Goal: Task Accomplishment & Management: Use online tool/utility

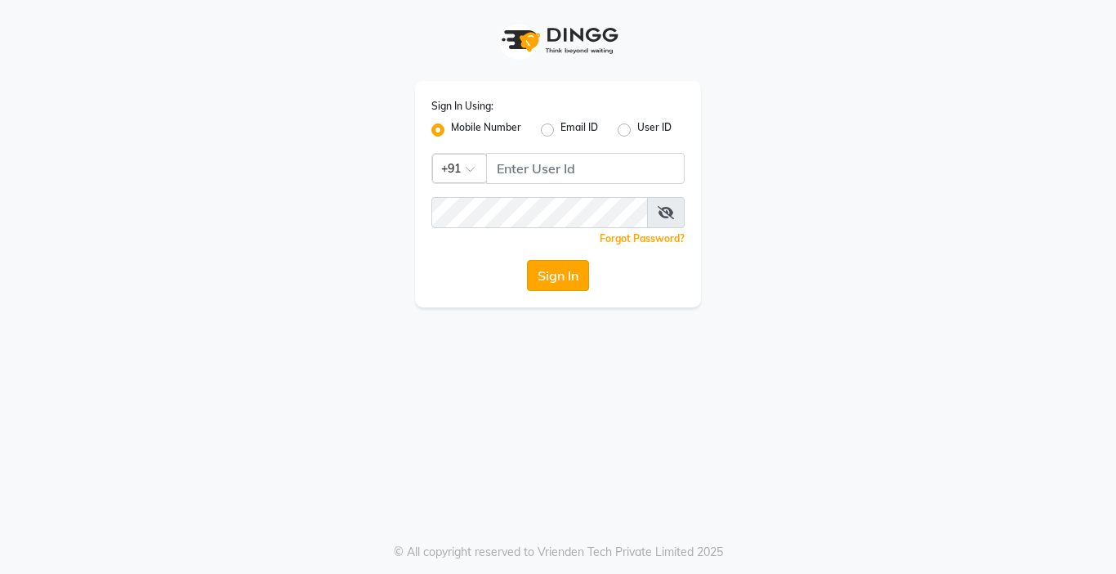
click at [555, 279] on button "Sign In" at bounding box center [558, 275] width 62 height 31
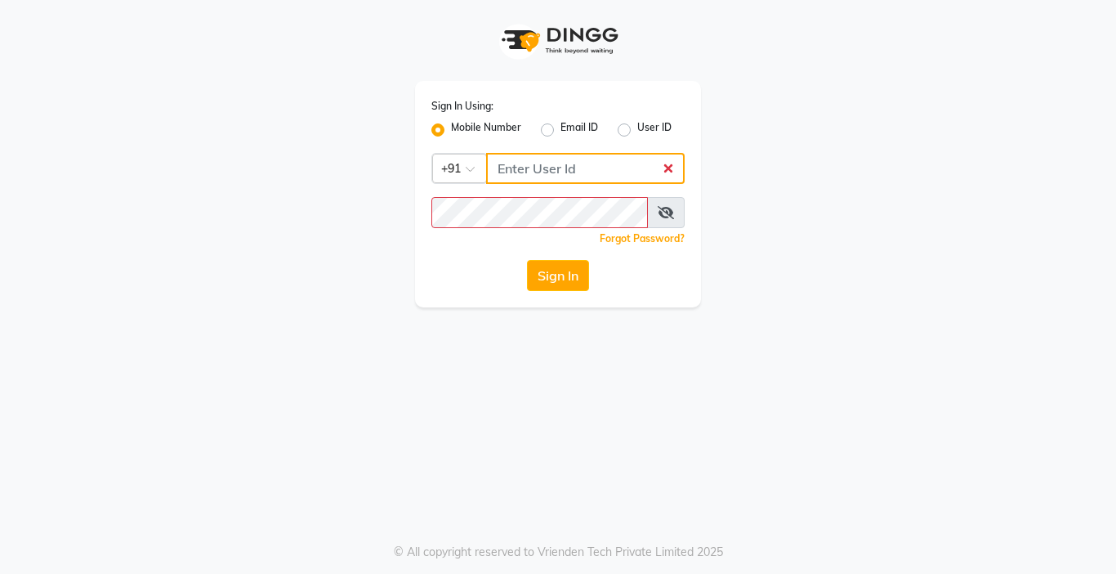
click at [552, 162] on input "Username" at bounding box center [585, 168] width 199 height 31
click at [336, 382] on div "Sign In Using: Mobile Number Email ID User ID Country Code × +91 Remember me Fo…" at bounding box center [558, 287] width 1116 height 574
click at [538, 162] on input "Username" at bounding box center [585, 168] width 199 height 31
type input "9876376060"
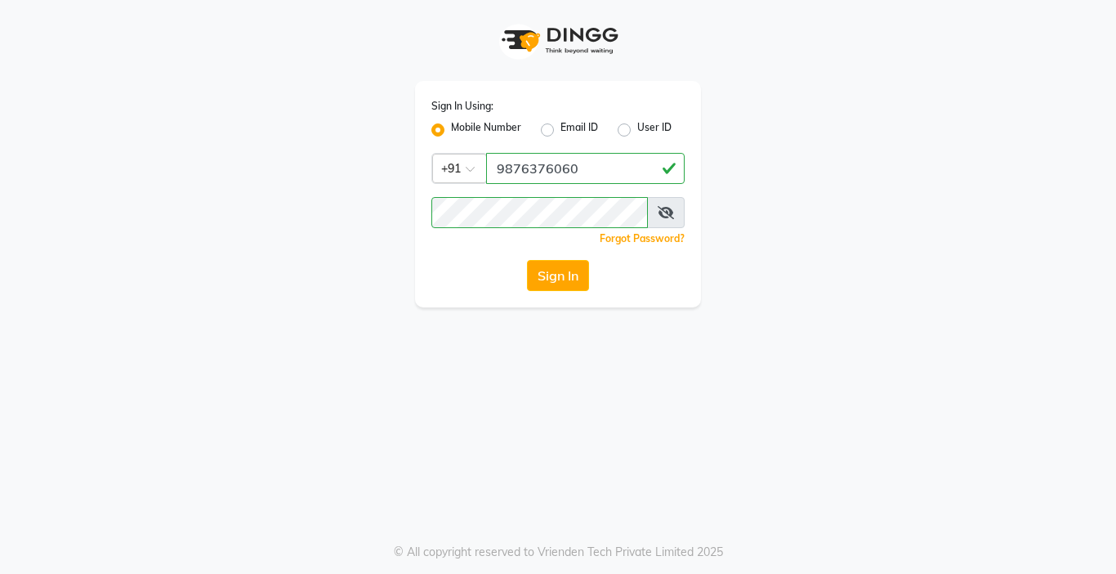
click at [528, 335] on div "Sign In Using: Mobile Number Email ID User ID Country Code × [PHONE_NUMBER] Rem…" at bounding box center [558, 287] width 1116 height 574
click at [553, 277] on button "Sign In" at bounding box center [558, 275] width 62 height 31
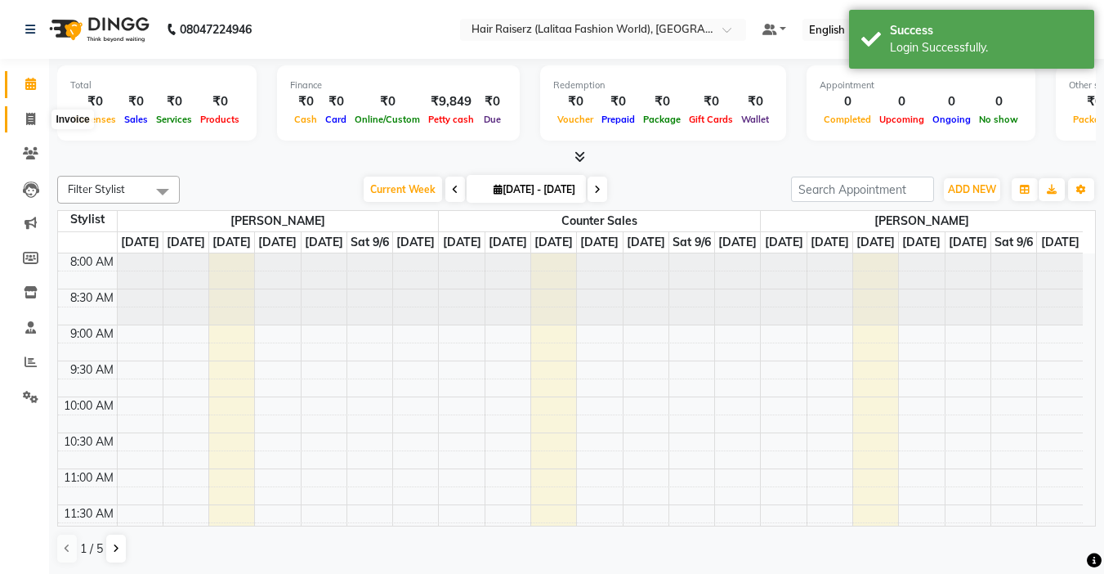
click at [30, 122] on icon at bounding box center [30, 119] width 9 height 12
select select "7098"
select select "service"
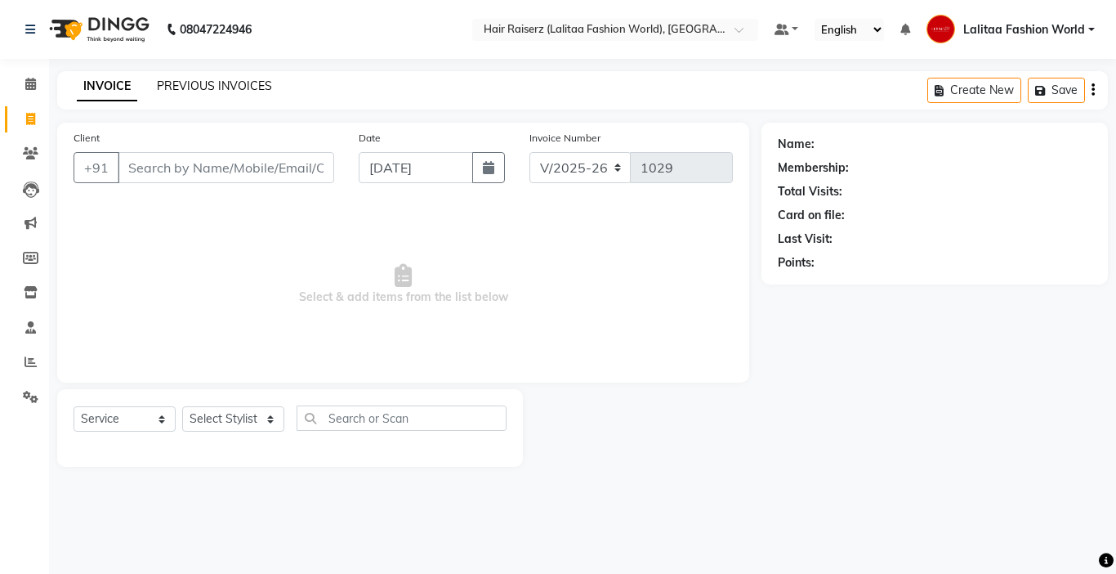
click at [235, 83] on link "PREVIOUS INVOICES" at bounding box center [214, 85] width 115 height 15
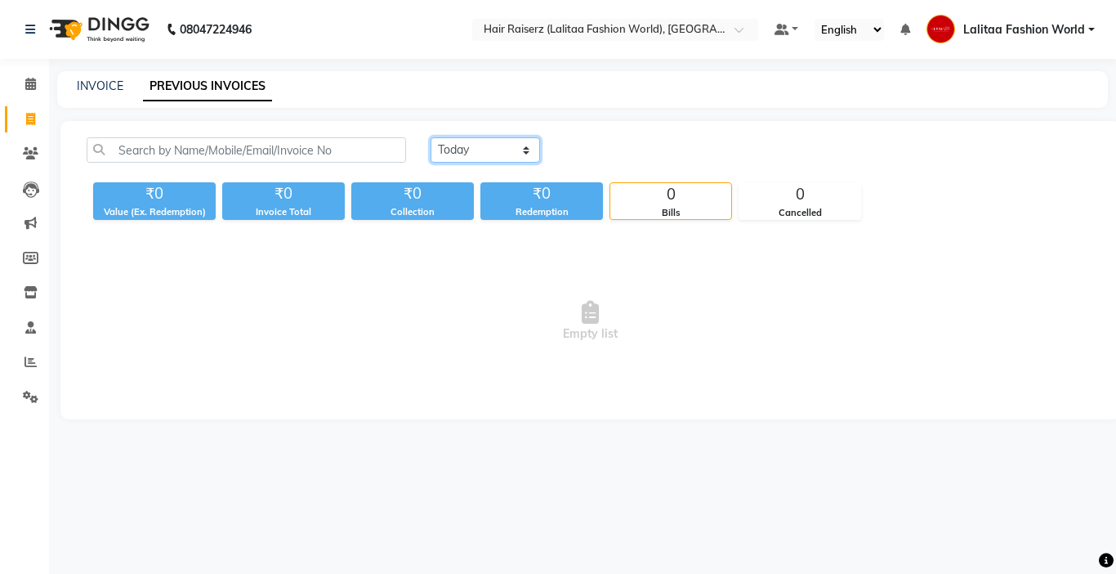
click at [467, 143] on select "[DATE] [DATE] Custom Range" at bounding box center [486, 149] width 110 height 25
select select "[DATE]"
click at [431, 137] on select "[DATE] [DATE] Custom Range" at bounding box center [486, 149] width 110 height 25
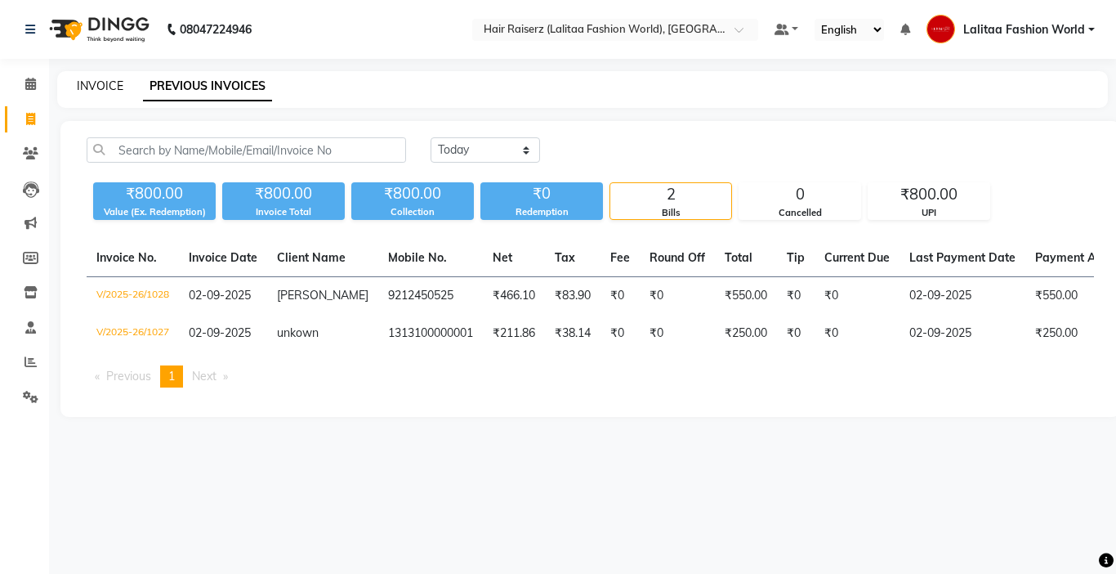
click at [102, 88] on link "INVOICE" at bounding box center [100, 85] width 47 height 15
select select "7098"
select select "service"
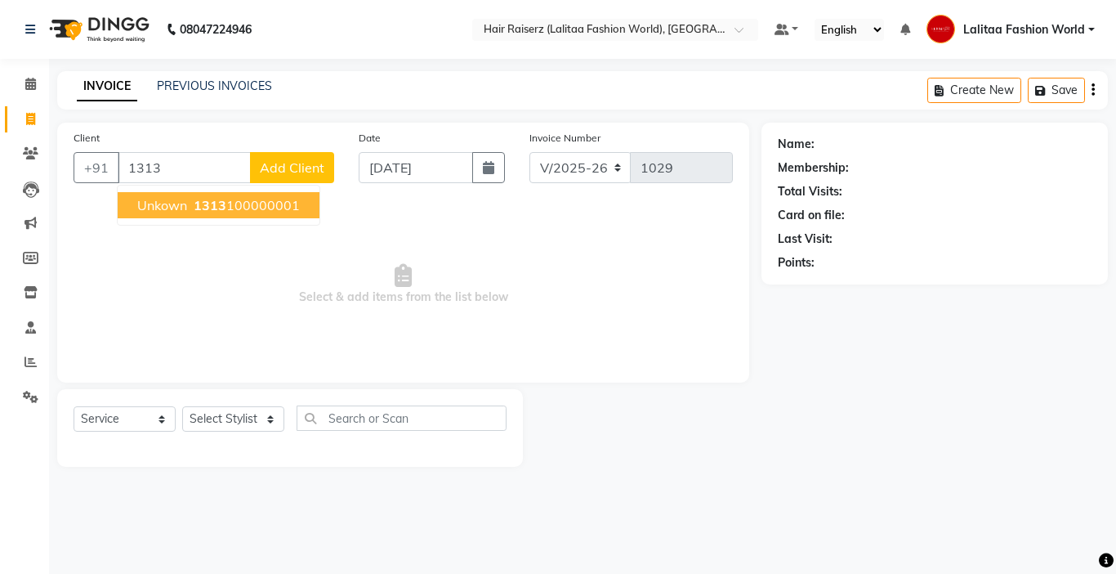
click at [166, 213] on button "unkown 1313 100000001" at bounding box center [219, 205] width 202 height 26
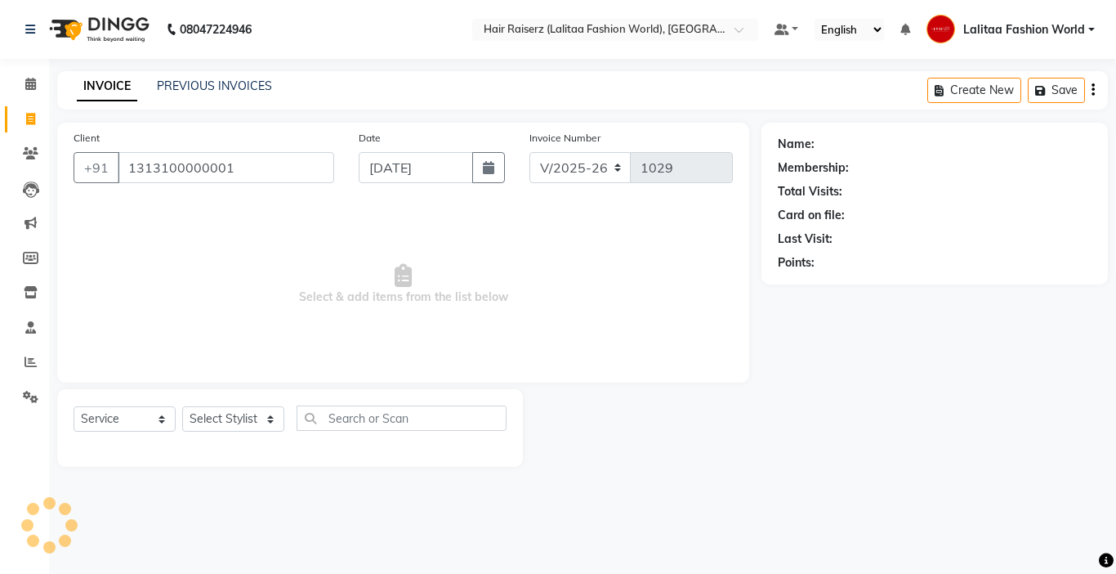
type input "1313100000001"
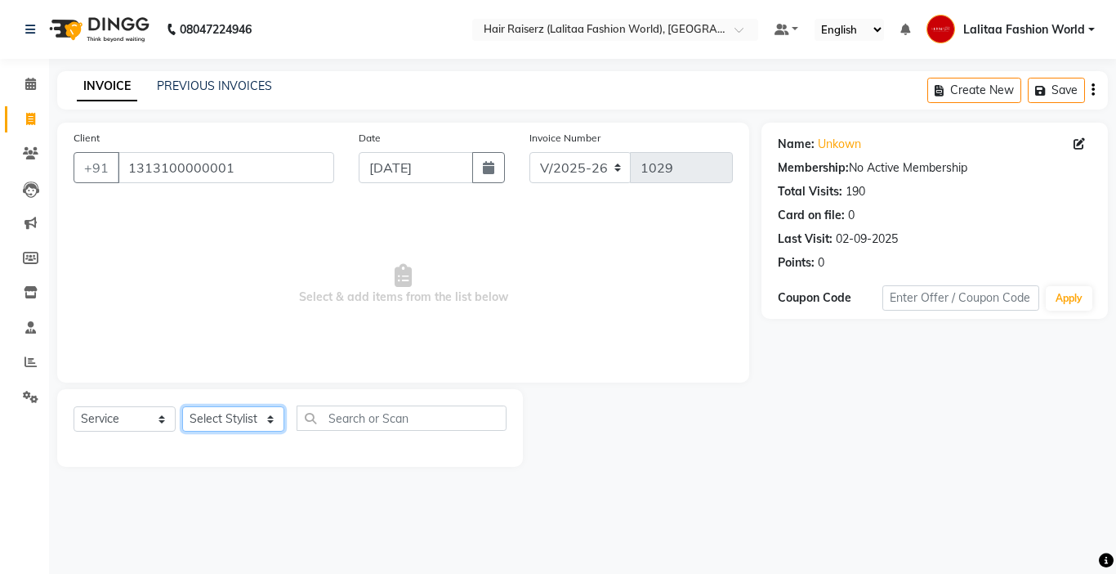
click at [210, 425] on select "Select Stylist [PERSON_NAME] counter sales [PERSON_NAME] [PERSON_NAME] Fashion …" at bounding box center [233, 418] width 102 height 25
select select "67730"
click at [182, 406] on select "Select Stylist [PERSON_NAME] counter sales [PERSON_NAME] [PERSON_NAME] Fashion …" at bounding box center [233, 418] width 102 height 25
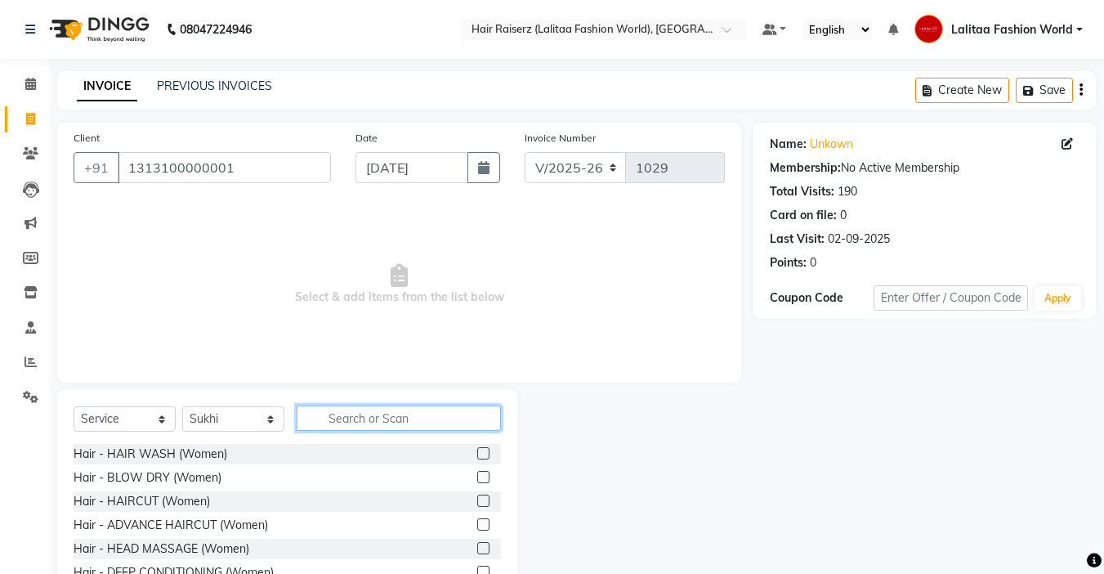
click at [338, 423] on input "text" at bounding box center [399, 417] width 204 height 25
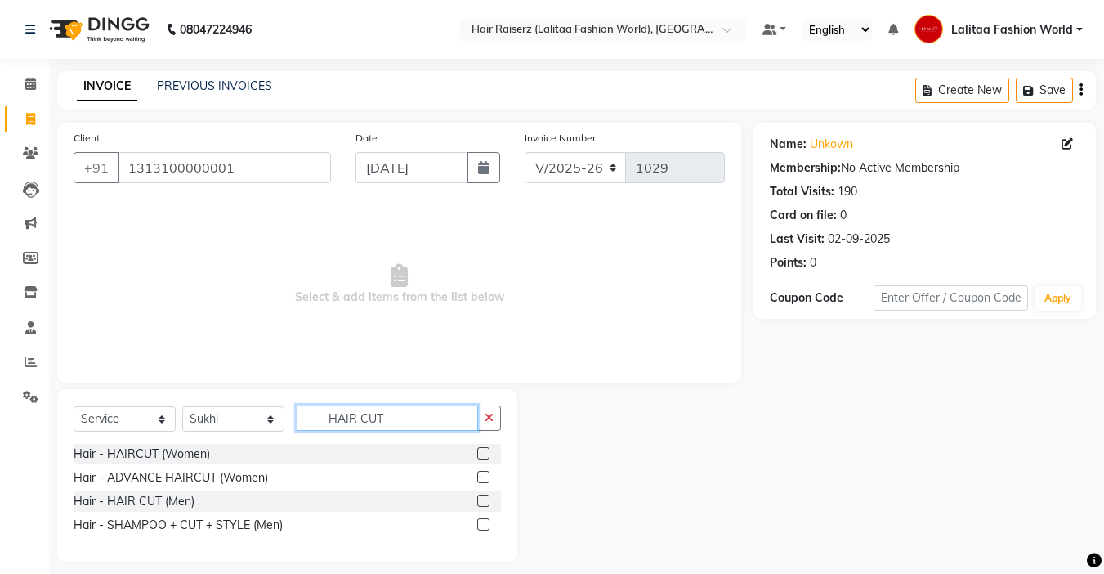
type input "HAIR CUT"
click at [483, 502] on label at bounding box center [483, 500] width 12 height 12
click at [483, 502] on input "checkbox" at bounding box center [482, 501] width 11 height 11
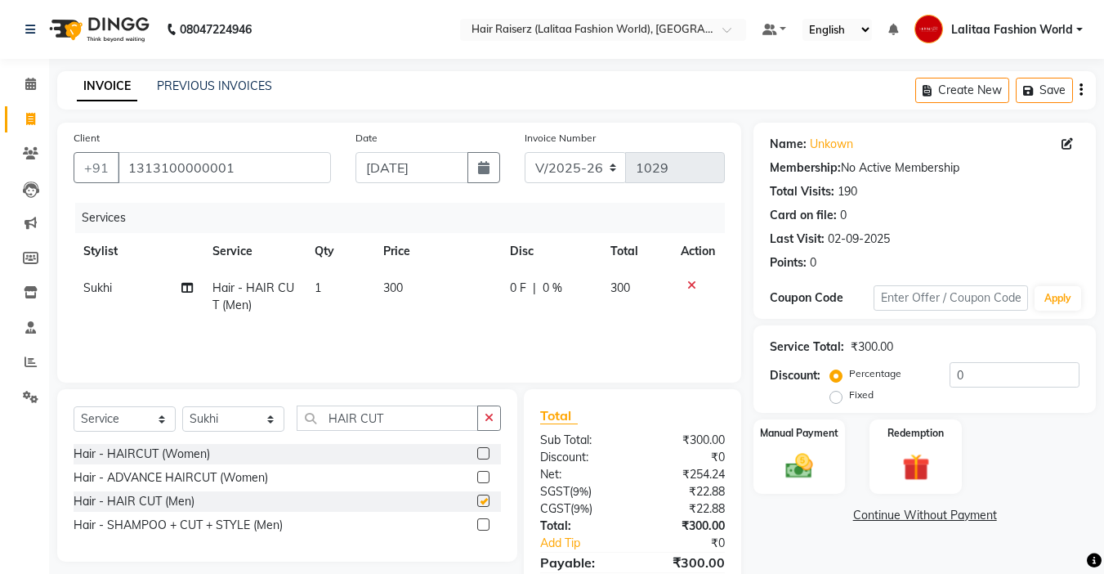
checkbox input "false"
click at [800, 456] on img at bounding box center [799, 466] width 46 height 33
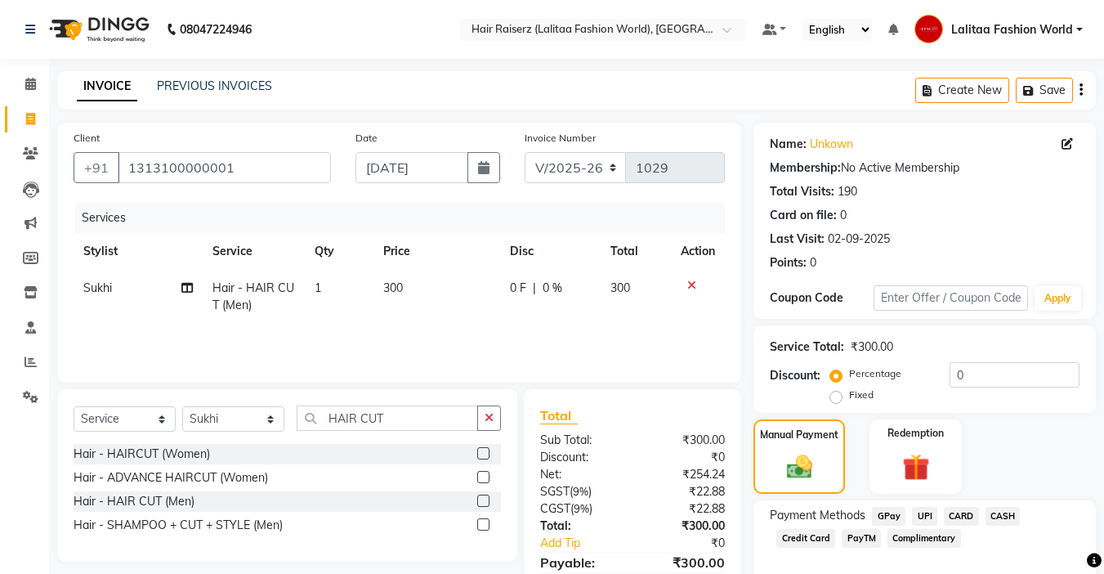
click at [1004, 517] on span "CASH" at bounding box center [1003, 516] width 35 height 19
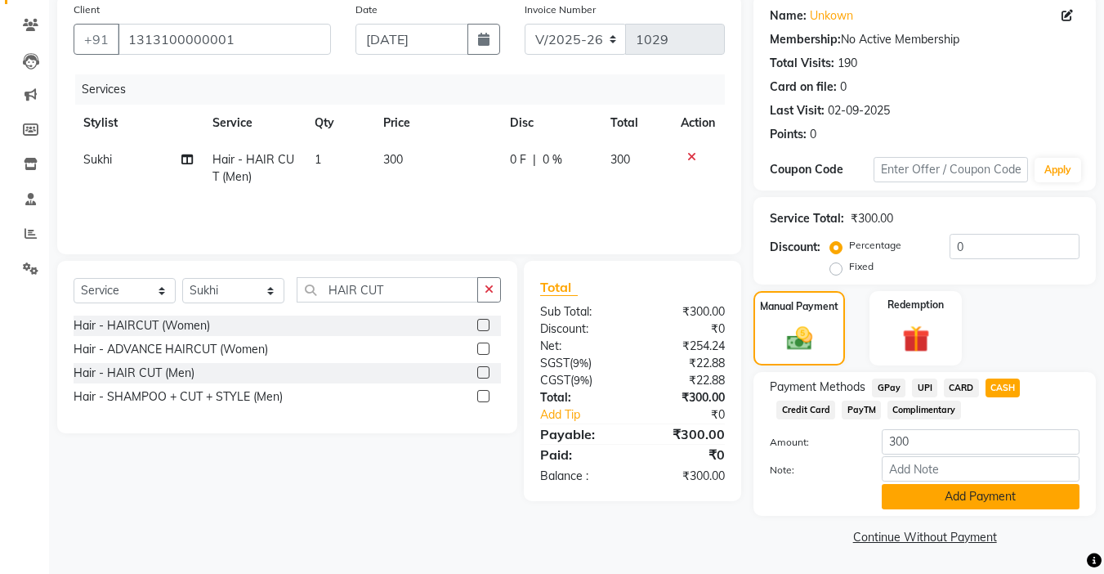
click at [941, 498] on button "Add Payment" at bounding box center [981, 496] width 198 height 25
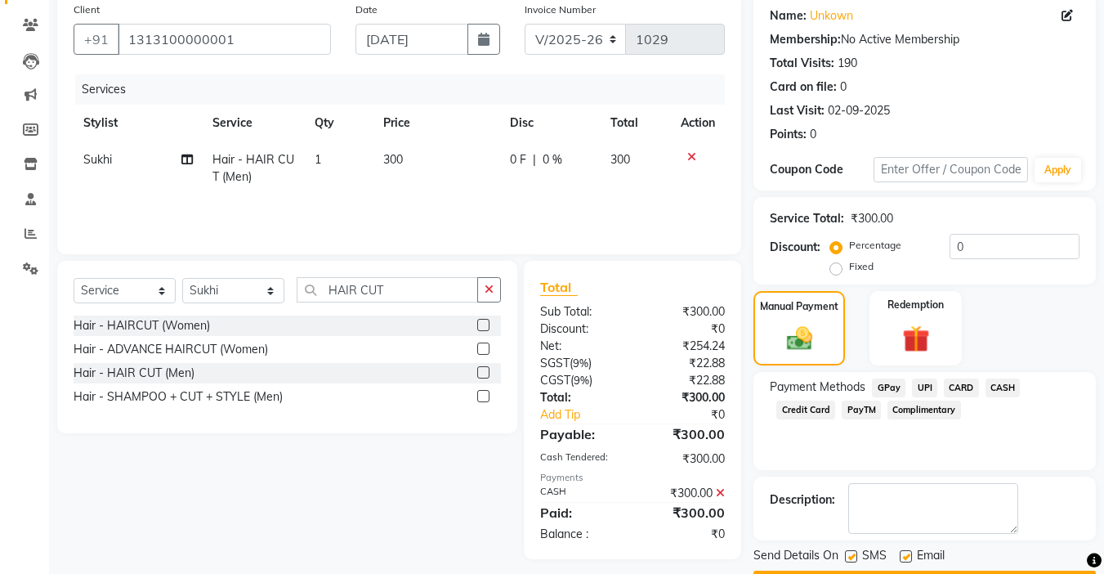
click at [915, 552] on div "Email" at bounding box center [929, 557] width 58 height 20
click at [904, 555] on label at bounding box center [906, 556] width 12 height 12
click at [904, 555] on input "checkbox" at bounding box center [905, 557] width 11 height 11
checkbox input "false"
click at [852, 559] on label at bounding box center [851, 556] width 12 height 12
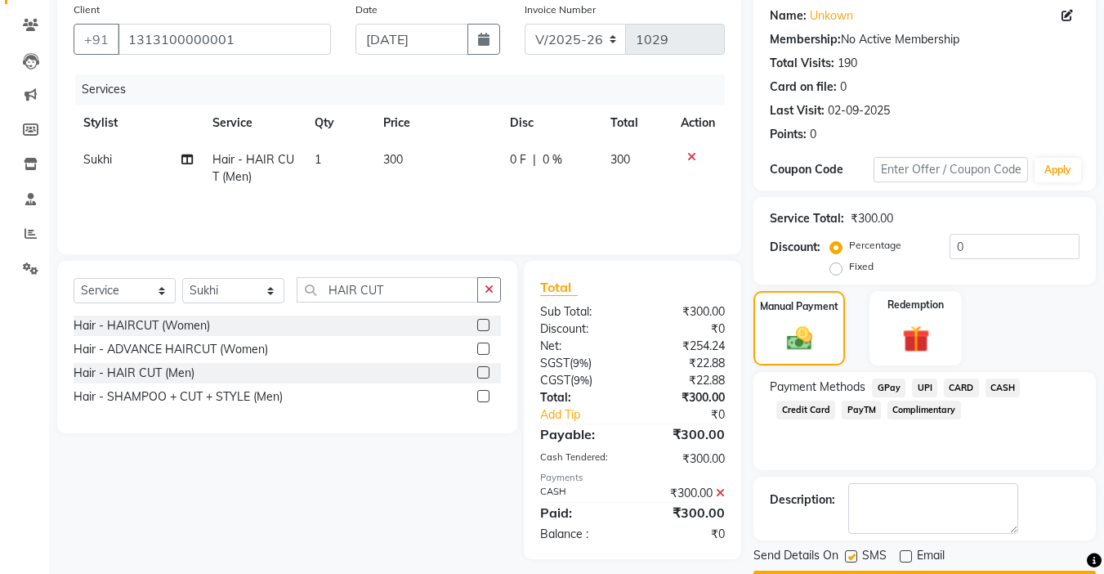
click at [852, 559] on input "checkbox" at bounding box center [850, 557] width 11 height 11
checkbox input "false"
click at [852, 571] on button "Checkout" at bounding box center [925, 582] width 342 height 25
